Goal: Task Accomplishment & Management: Use online tool/utility

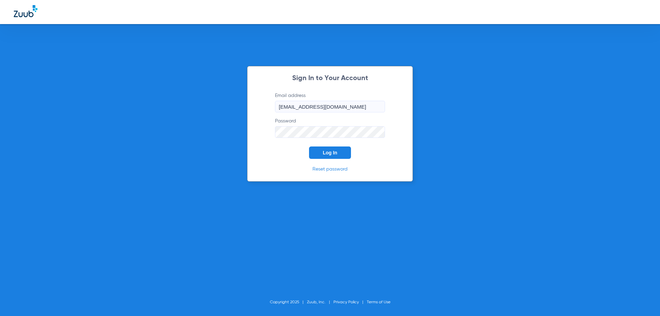
click at [334, 154] on span "Log In" at bounding box center [330, 152] width 14 height 5
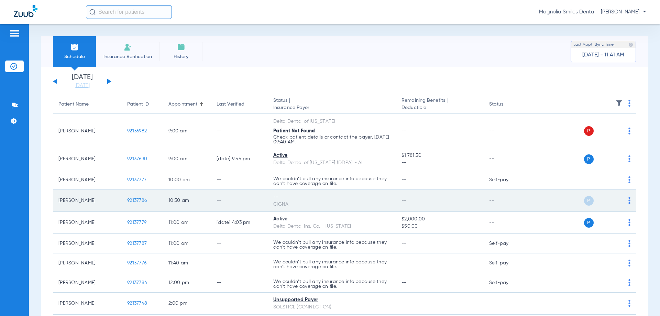
click at [584, 202] on span "P" at bounding box center [589, 201] width 10 height 10
click at [142, 200] on span "92137786" at bounding box center [137, 200] width 20 height 5
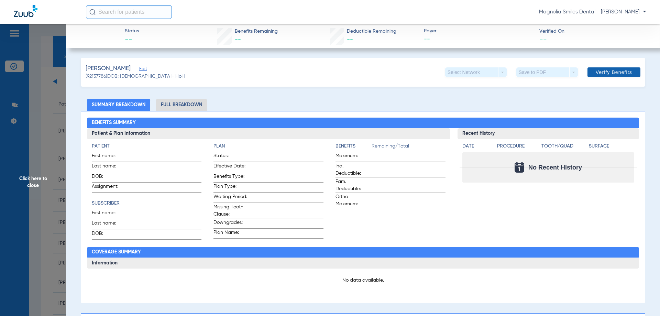
click at [602, 73] on span "Verify Benefits" at bounding box center [614, 71] width 36 height 5
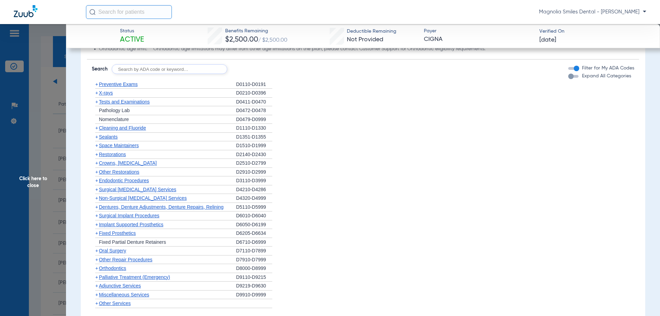
scroll to position [412, 0]
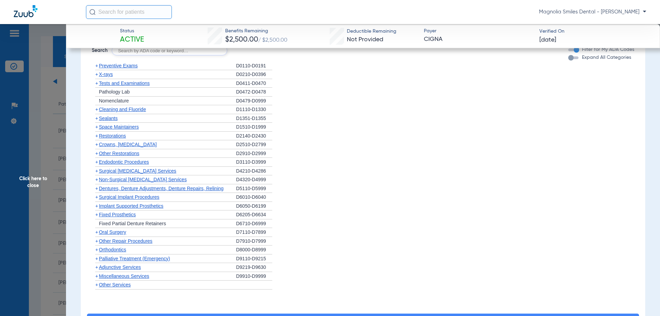
click at [135, 55] on input "text" at bounding box center [169, 51] width 115 height 10
type input "D7953"
click at [245, 55] on button "Search" at bounding box center [252, 51] width 27 height 10
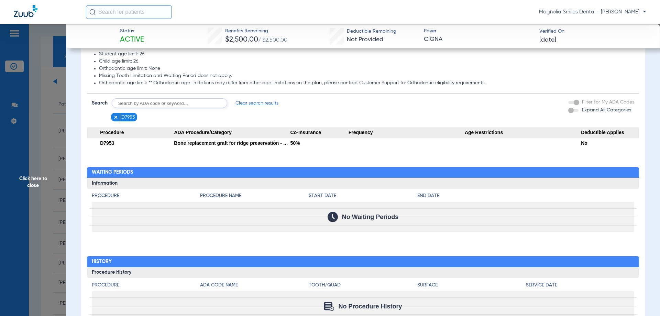
scroll to position [394, 0]
